Goal: Transaction & Acquisition: Purchase product/service

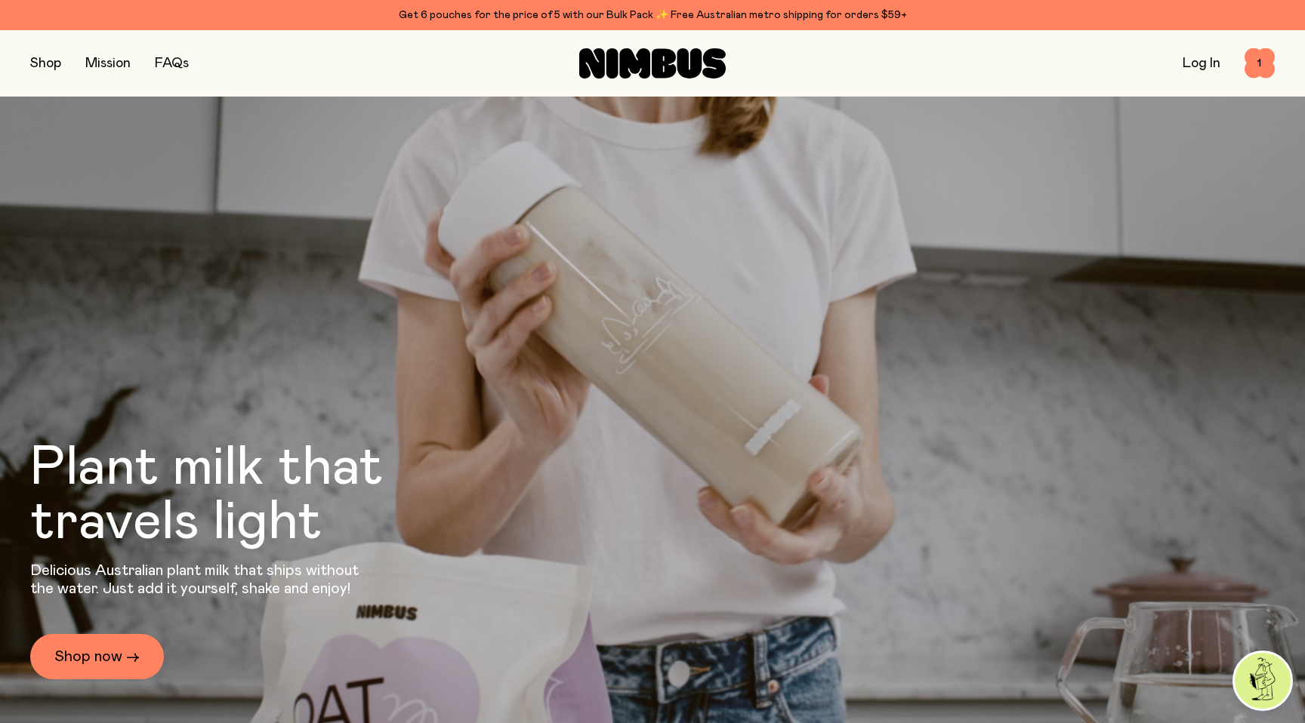
click at [42, 63] on button "button" at bounding box center [45, 63] width 31 height 21
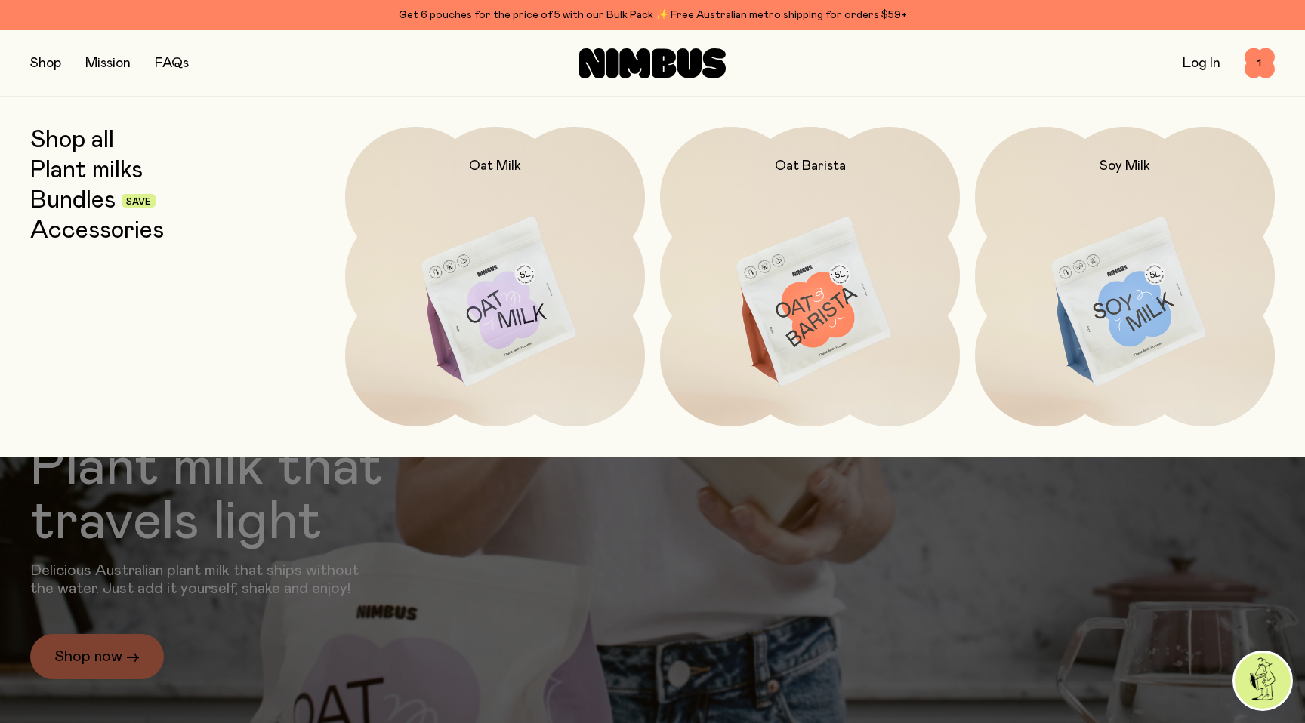
click at [63, 206] on link "Bundles" at bounding box center [72, 200] width 85 height 27
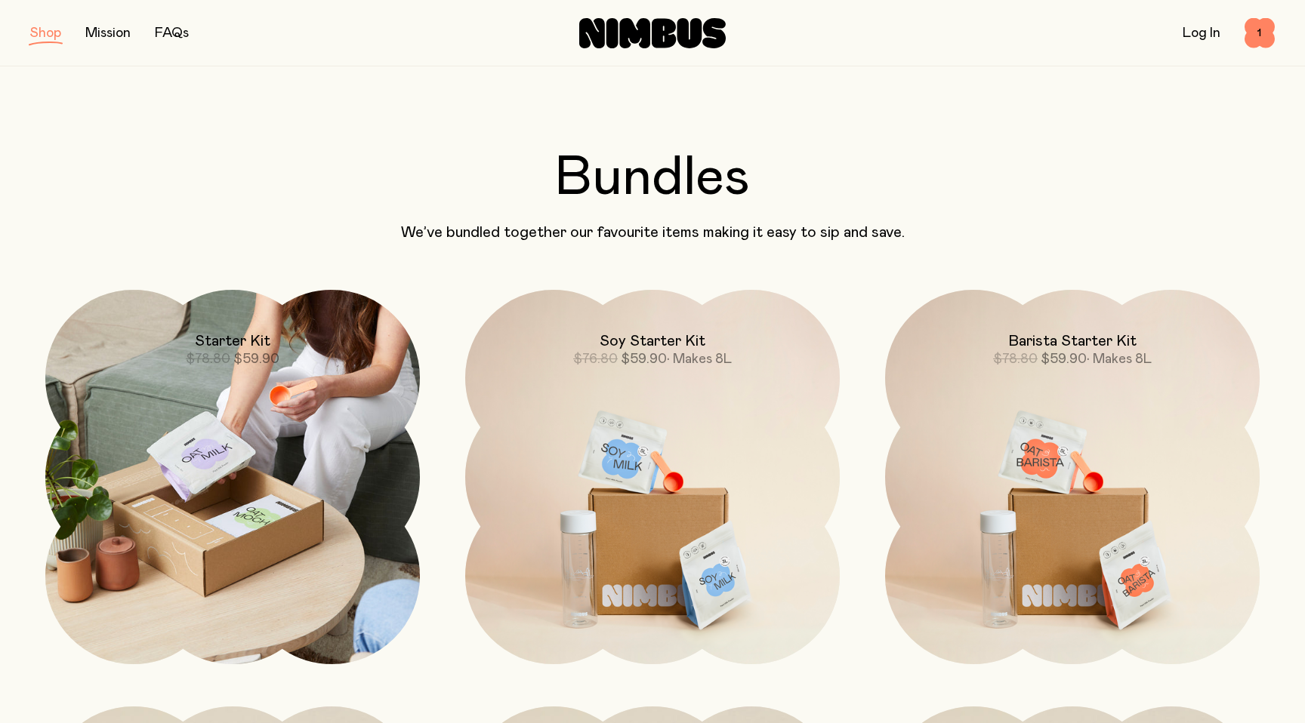
click at [326, 331] on div "Starter Kit $78.80 $59.90" at bounding box center [232, 329] width 374 height 79
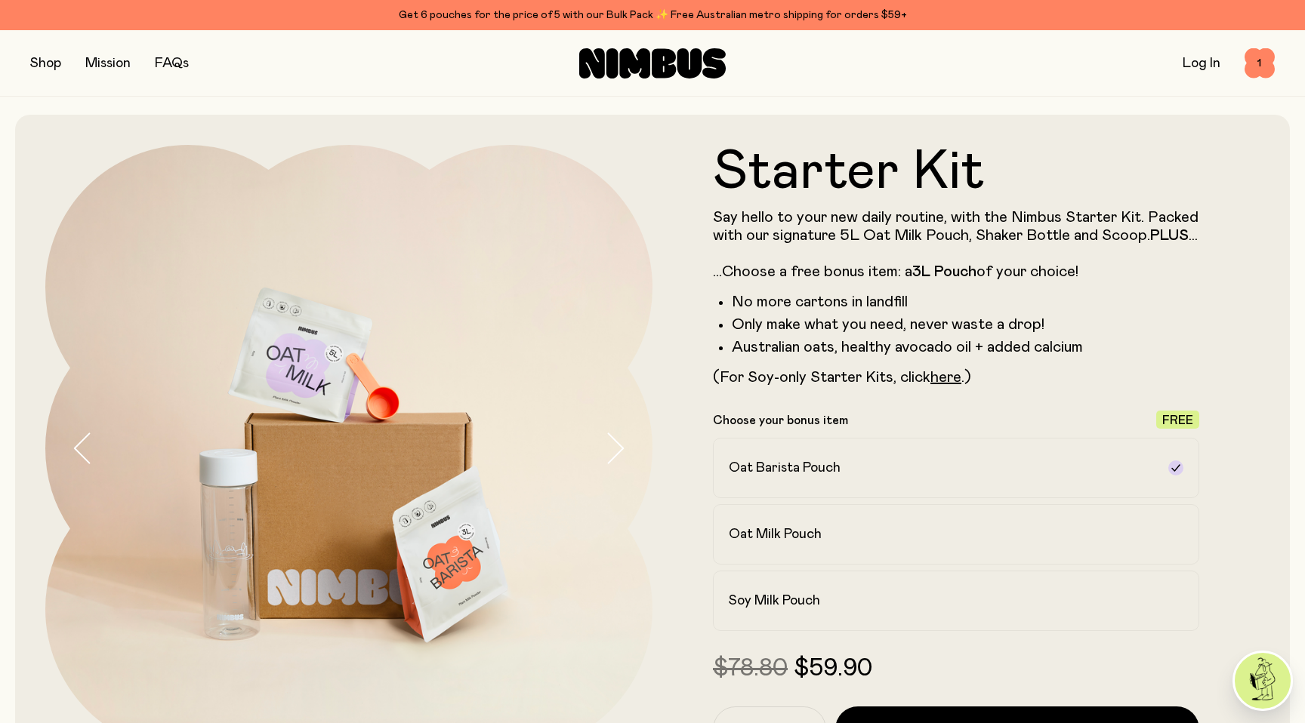
click at [58, 63] on button "button" at bounding box center [45, 63] width 31 height 21
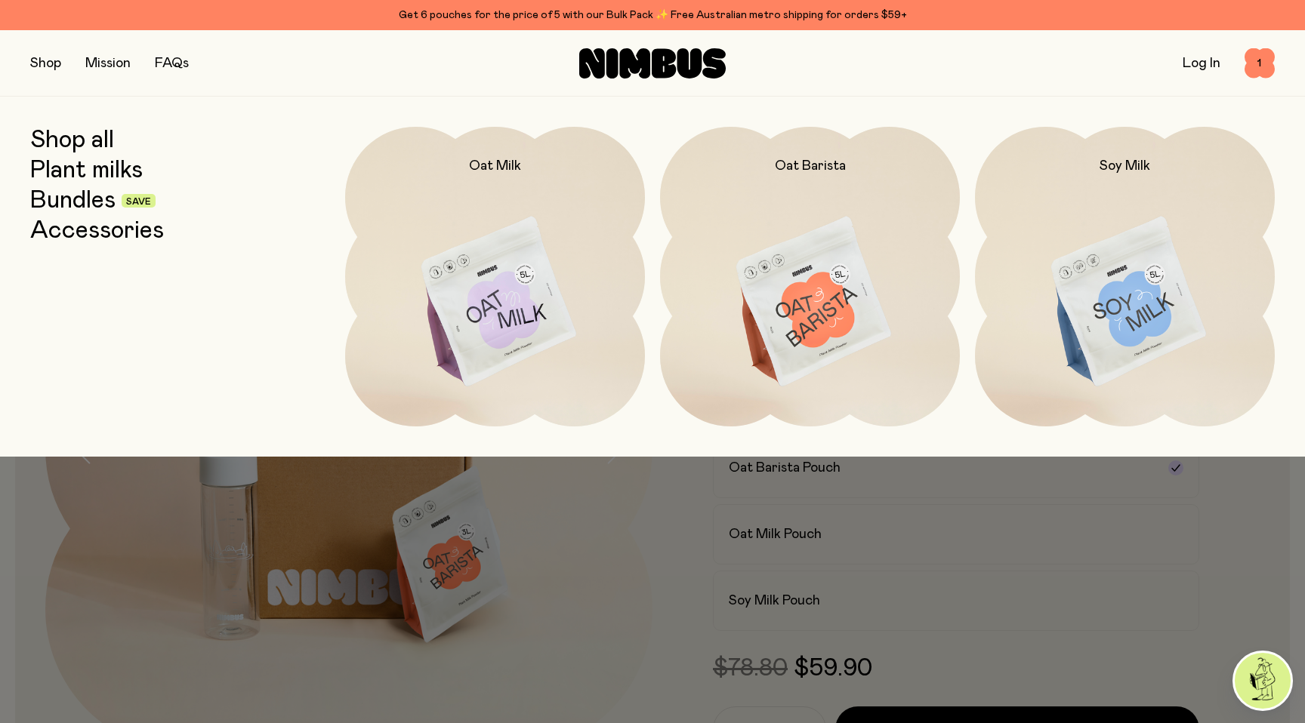
click at [96, 205] on link "Bundles" at bounding box center [72, 200] width 85 height 27
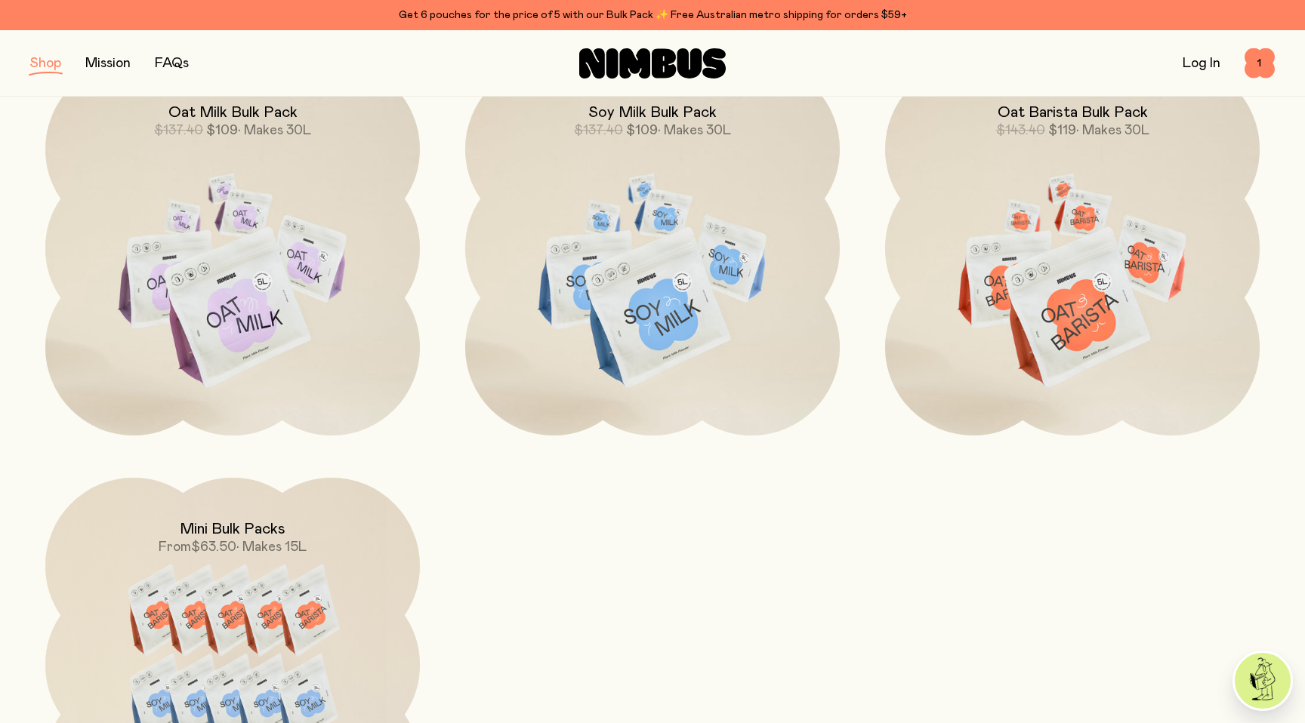
scroll to position [766, 0]
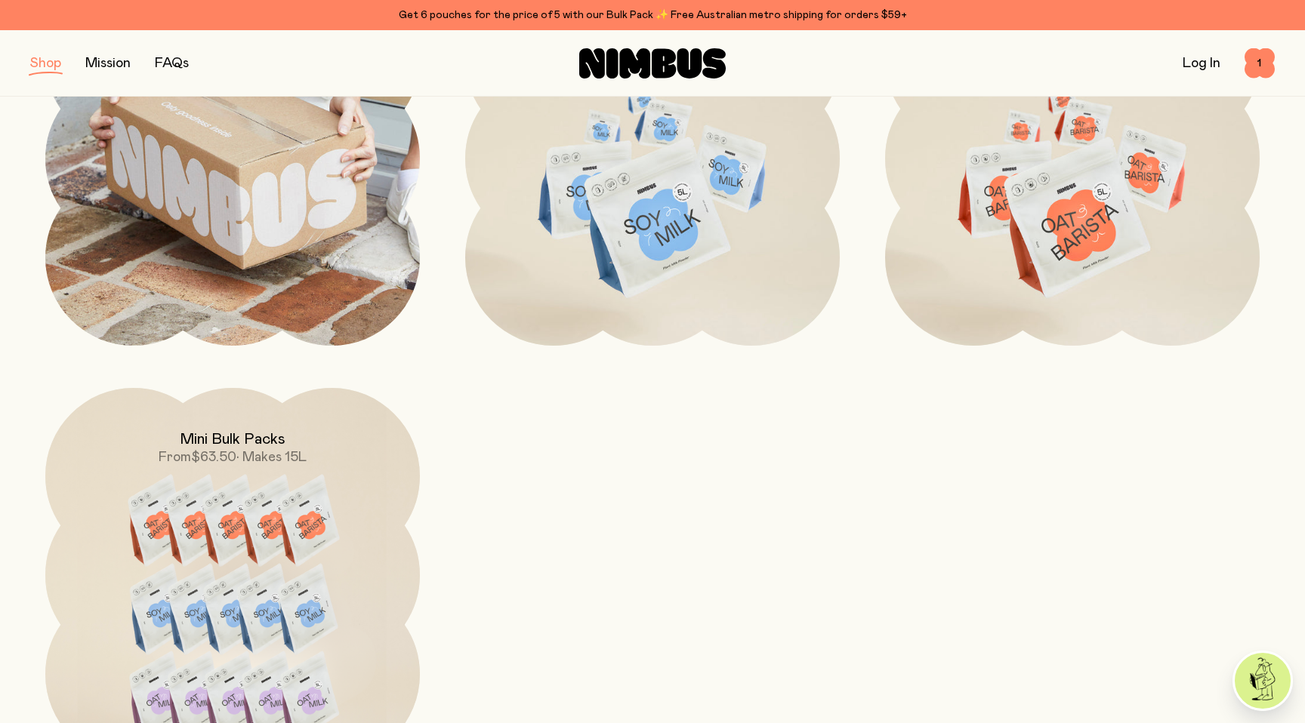
click at [331, 277] on img at bounding box center [232, 158] width 374 height 374
